Goal: Task Accomplishment & Management: Manage account settings

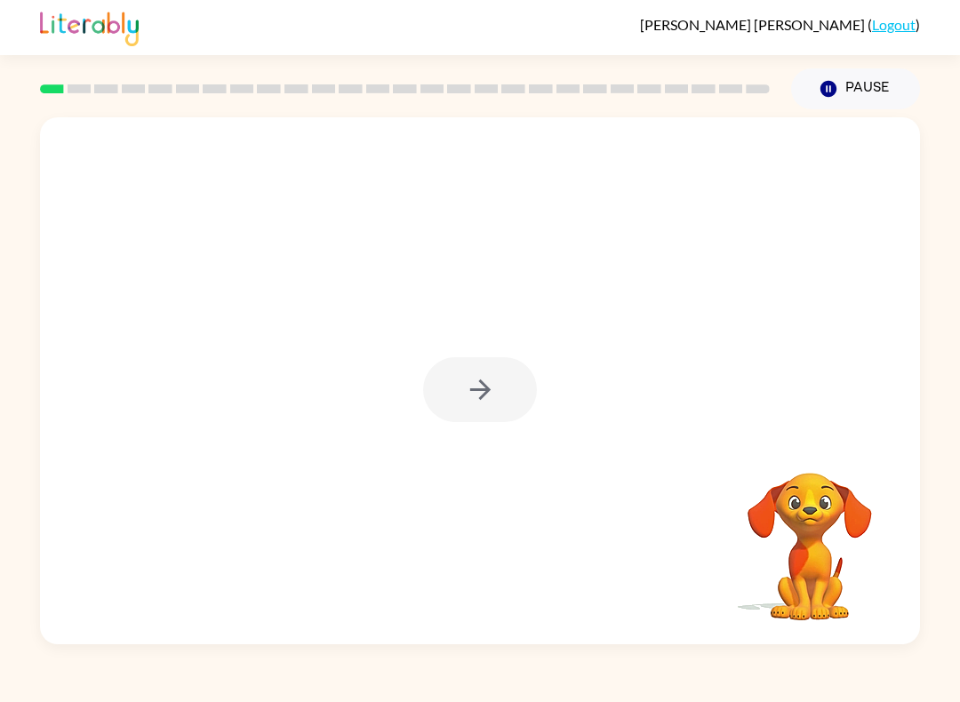
click at [512, 431] on div at bounding box center [480, 380] width 880 height 527
click at [512, 430] on div at bounding box center [480, 380] width 880 height 527
click at [479, 399] on div at bounding box center [480, 389] width 114 height 65
click at [479, 398] on div at bounding box center [480, 389] width 114 height 65
click at [459, 393] on div at bounding box center [480, 389] width 114 height 65
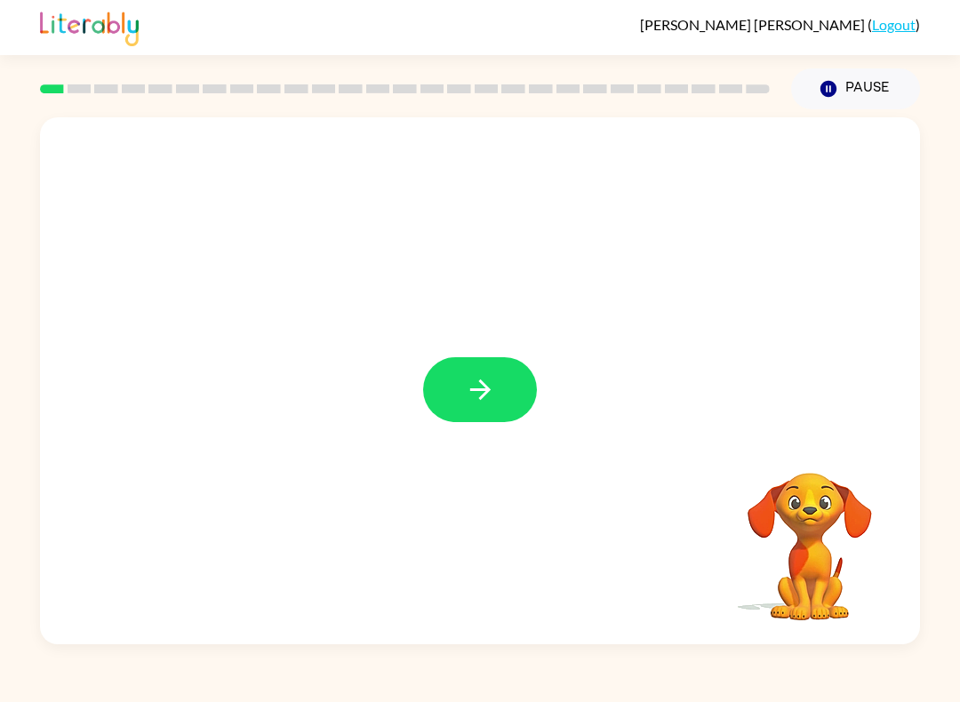
click at [479, 419] on button "button" at bounding box center [480, 389] width 114 height 65
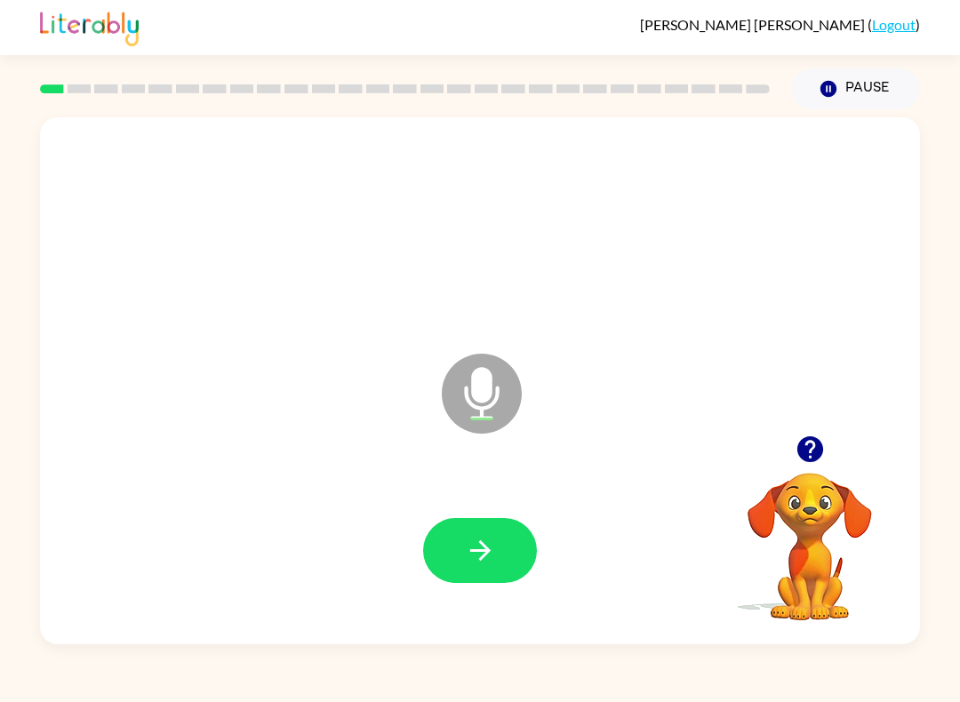
click at [493, 541] on icon "button" at bounding box center [480, 550] width 31 height 31
click at [513, 548] on button "button" at bounding box center [480, 550] width 114 height 65
click at [473, 554] on icon "button" at bounding box center [480, 550] width 31 height 31
click at [439, 578] on button "button" at bounding box center [480, 550] width 114 height 65
click at [450, 573] on button "button" at bounding box center [480, 550] width 114 height 65
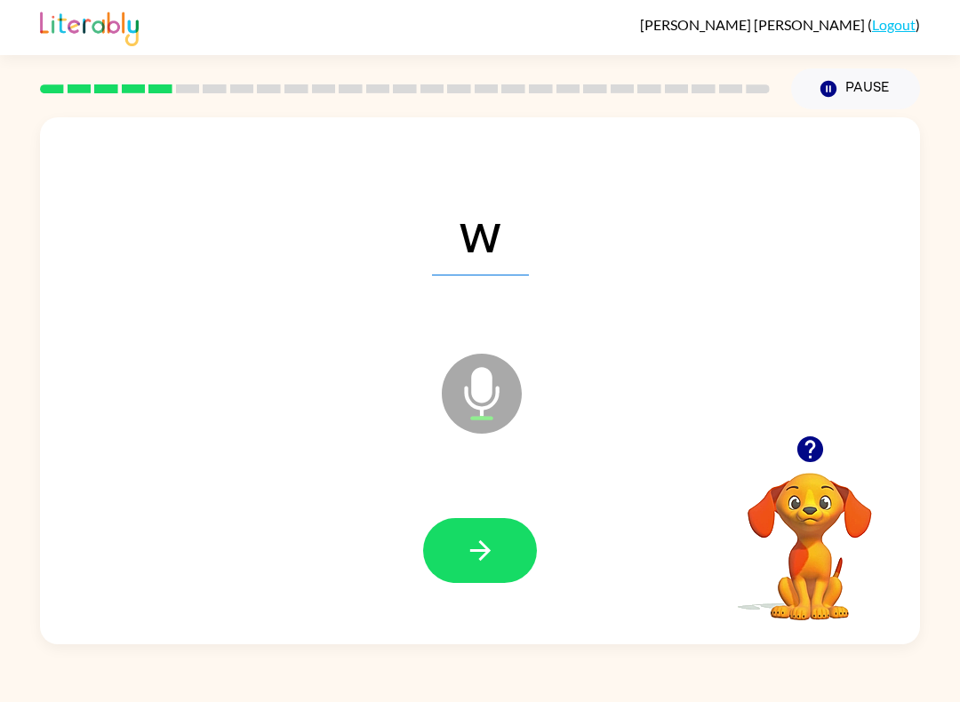
click at [464, 580] on button "button" at bounding box center [480, 550] width 114 height 65
click at [507, 558] on button "button" at bounding box center [480, 550] width 114 height 65
click at [476, 528] on button "button" at bounding box center [480, 550] width 114 height 65
click at [518, 578] on button "button" at bounding box center [480, 550] width 114 height 65
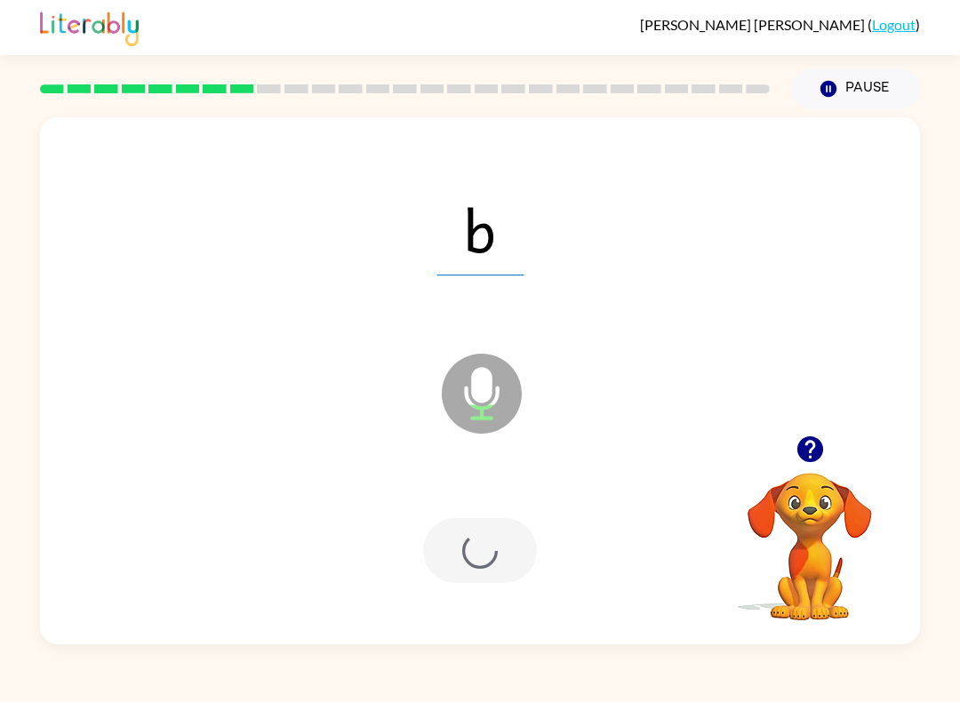
click at [520, 580] on div at bounding box center [480, 550] width 114 height 65
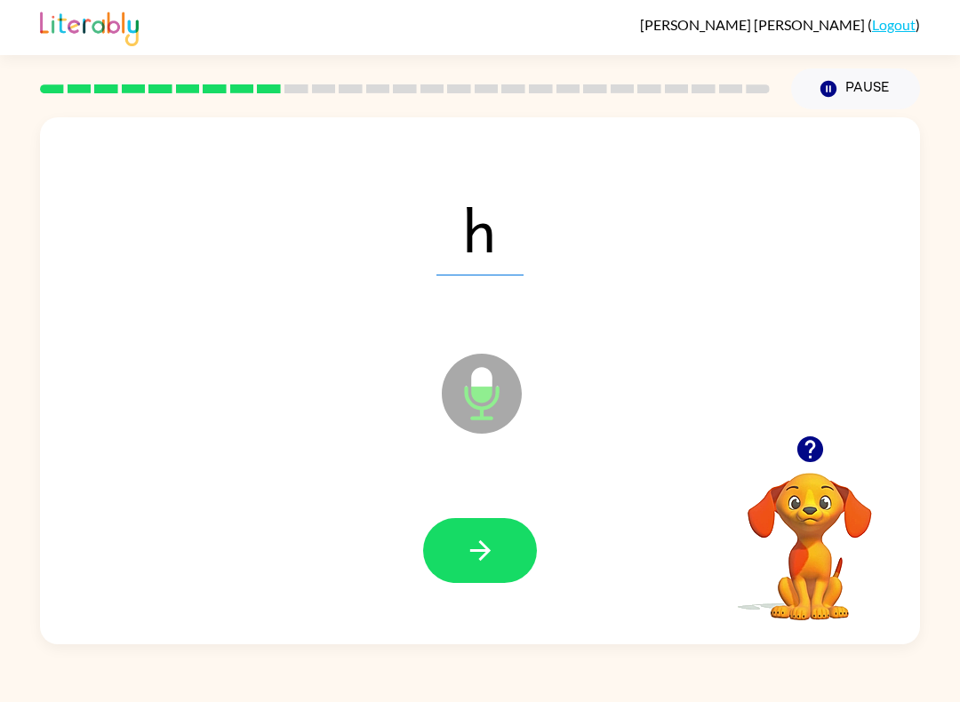
click at [474, 568] on button "button" at bounding box center [480, 550] width 114 height 65
click at [470, 545] on icon "button" at bounding box center [480, 550] width 31 height 31
click at [468, 555] on icon "button" at bounding box center [480, 550] width 31 height 31
click at [502, 556] on button "button" at bounding box center [480, 550] width 114 height 65
click at [511, 546] on button "button" at bounding box center [480, 550] width 114 height 65
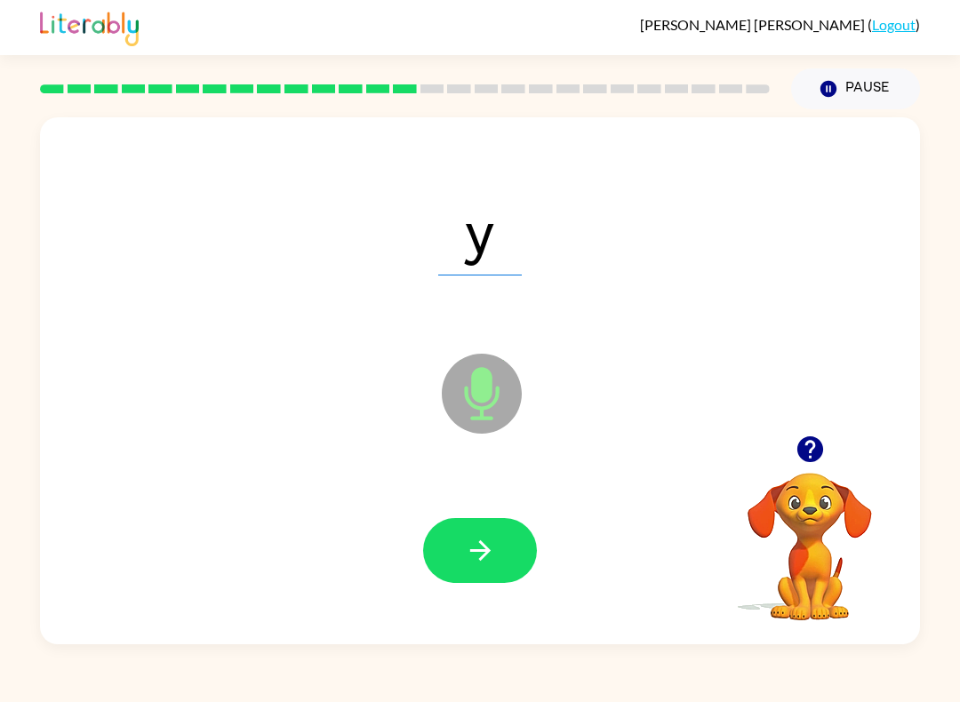
click at [475, 537] on icon "button" at bounding box center [480, 550] width 31 height 31
click at [482, 541] on icon "button" at bounding box center [480, 550] width 31 height 31
click at [494, 551] on icon "button" at bounding box center [480, 550] width 31 height 31
click at [494, 583] on button "button" at bounding box center [480, 550] width 114 height 65
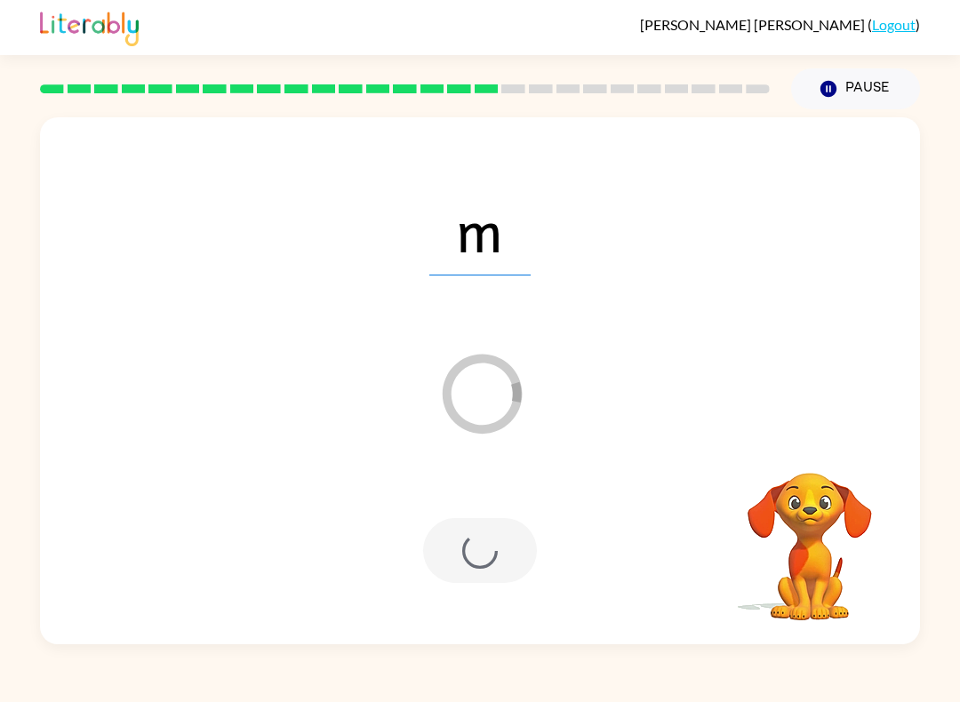
click at [496, 553] on div at bounding box center [480, 550] width 114 height 65
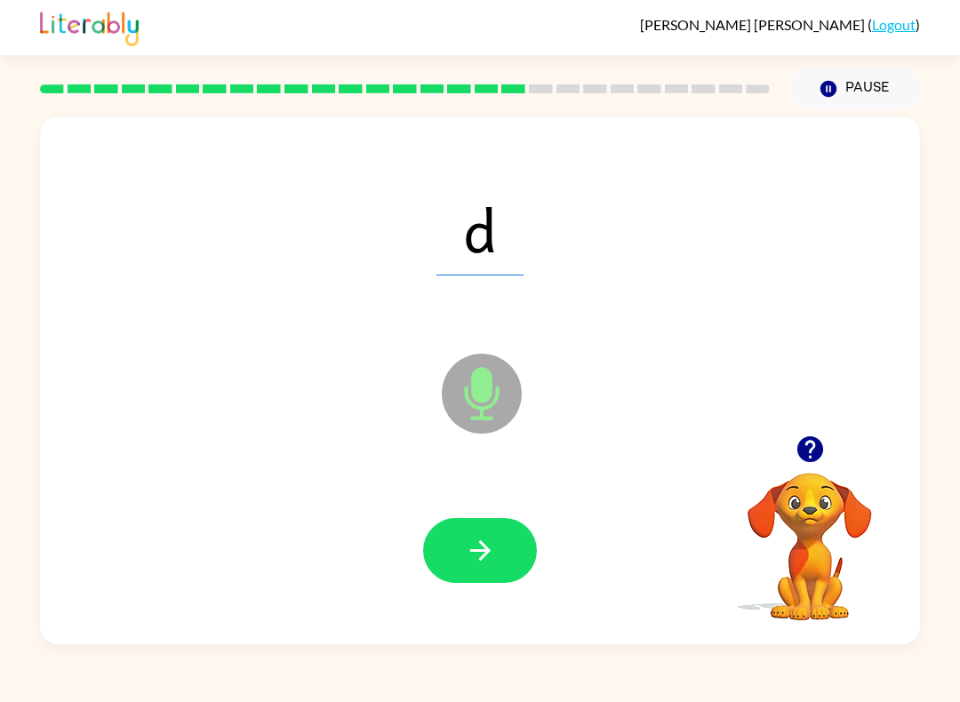
click at [490, 549] on icon "button" at bounding box center [480, 550] width 31 height 31
click at [514, 555] on button "button" at bounding box center [480, 550] width 114 height 65
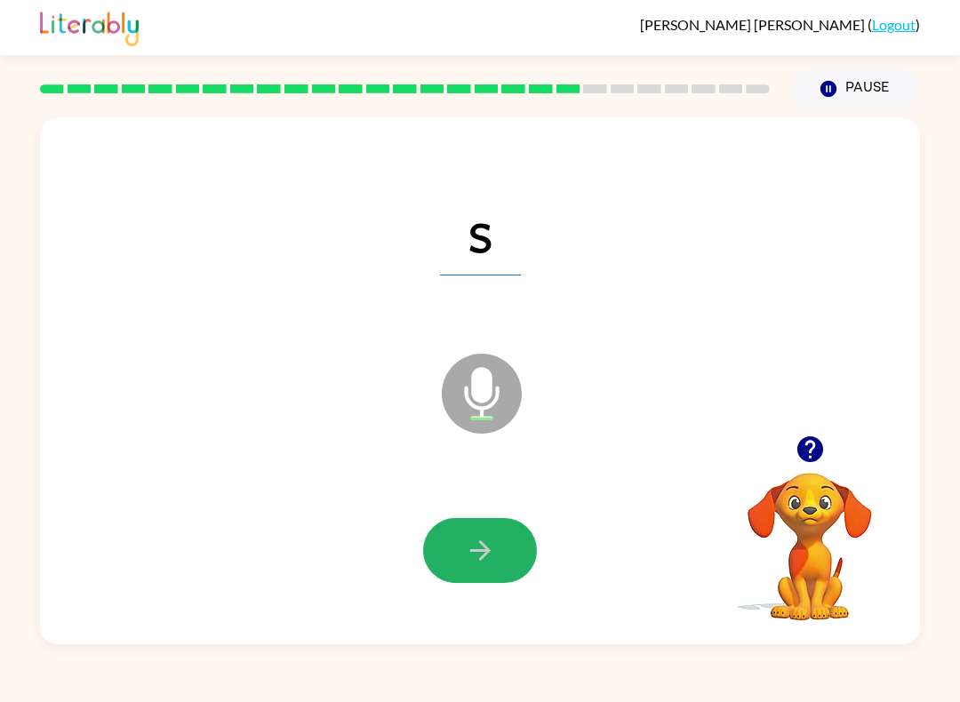
click at [498, 568] on button "button" at bounding box center [480, 550] width 114 height 65
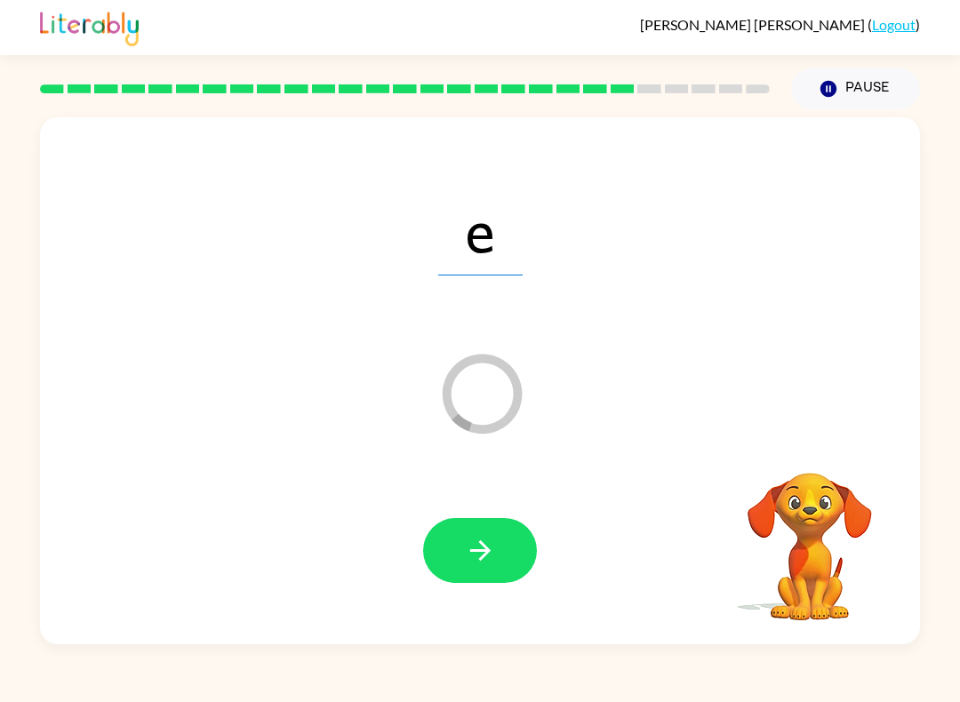
click at [490, 548] on icon "button" at bounding box center [480, 550] width 31 height 31
click at [498, 521] on button "button" at bounding box center [480, 550] width 114 height 65
click at [485, 553] on icon "button" at bounding box center [480, 550] width 31 height 31
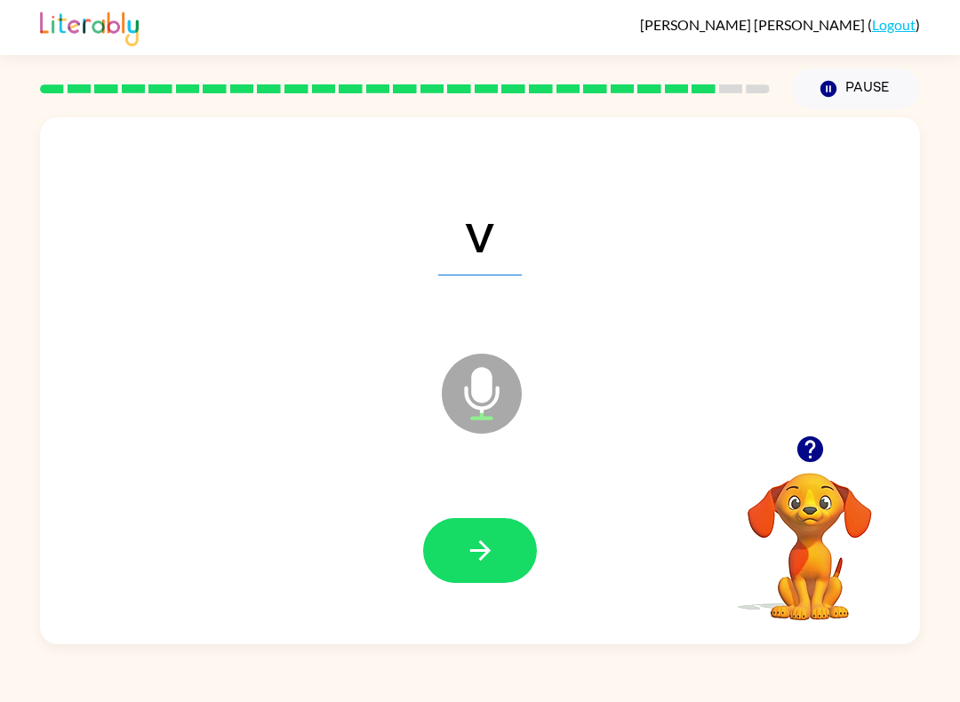
click at [464, 530] on button "button" at bounding box center [480, 550] width 114 height 65
click at [516, 566] on button "button" at bounding box center [480, 550] width 114 height 65
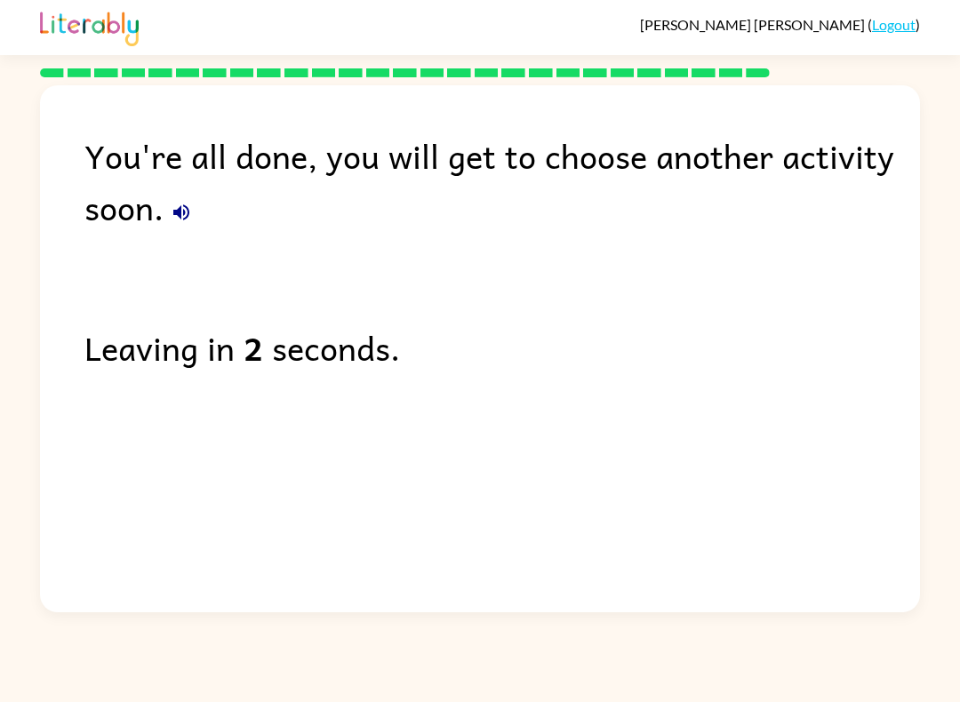
click at [899, 23] on link "Logout" at bounding box center [894, 24] width 44 height 17
